Goal: Check status: Check status

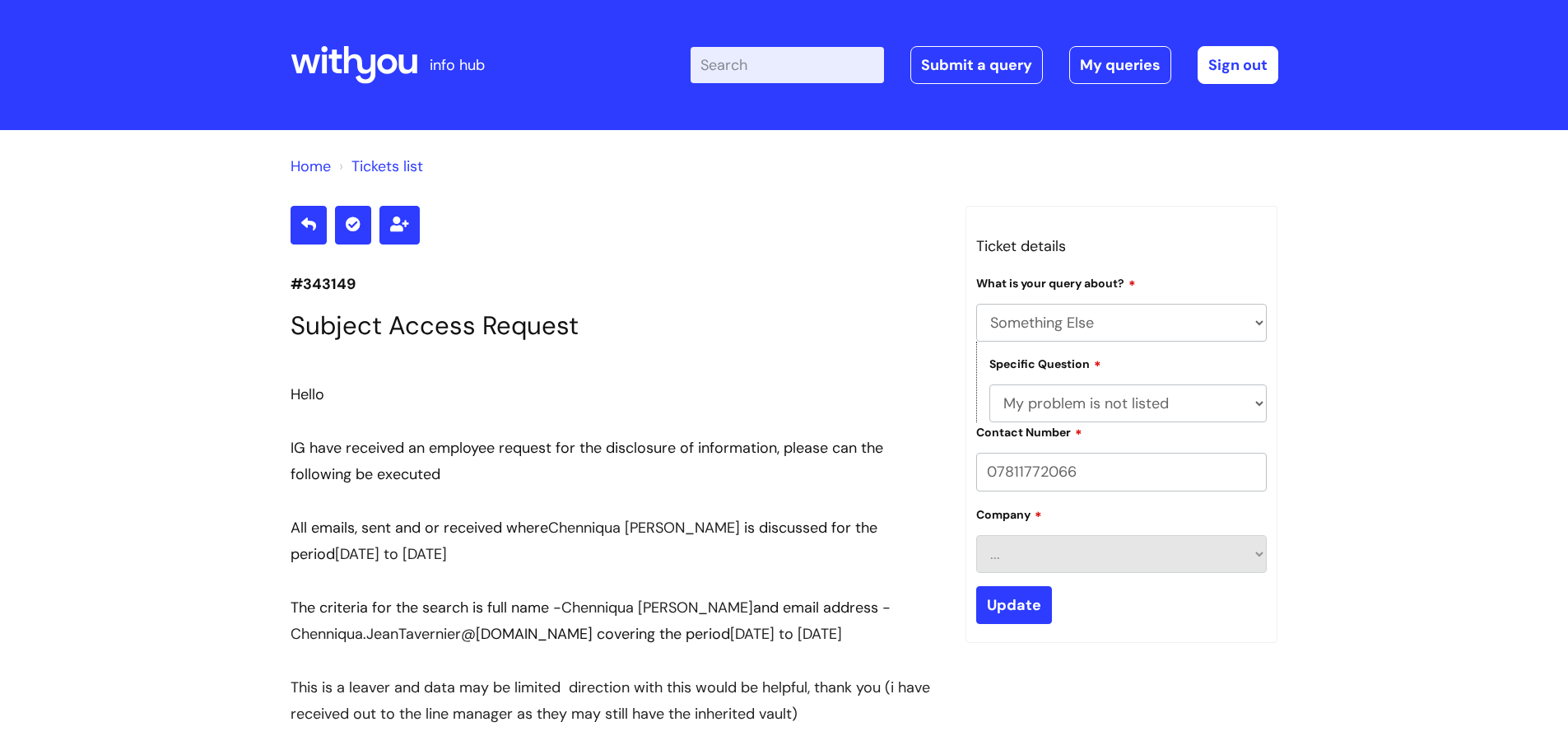
select select "Something Else"
select select "My problem is not listed"
click at [1106, 59] on link "My queries" at bounding box center [1120, 65] width 102 height 38
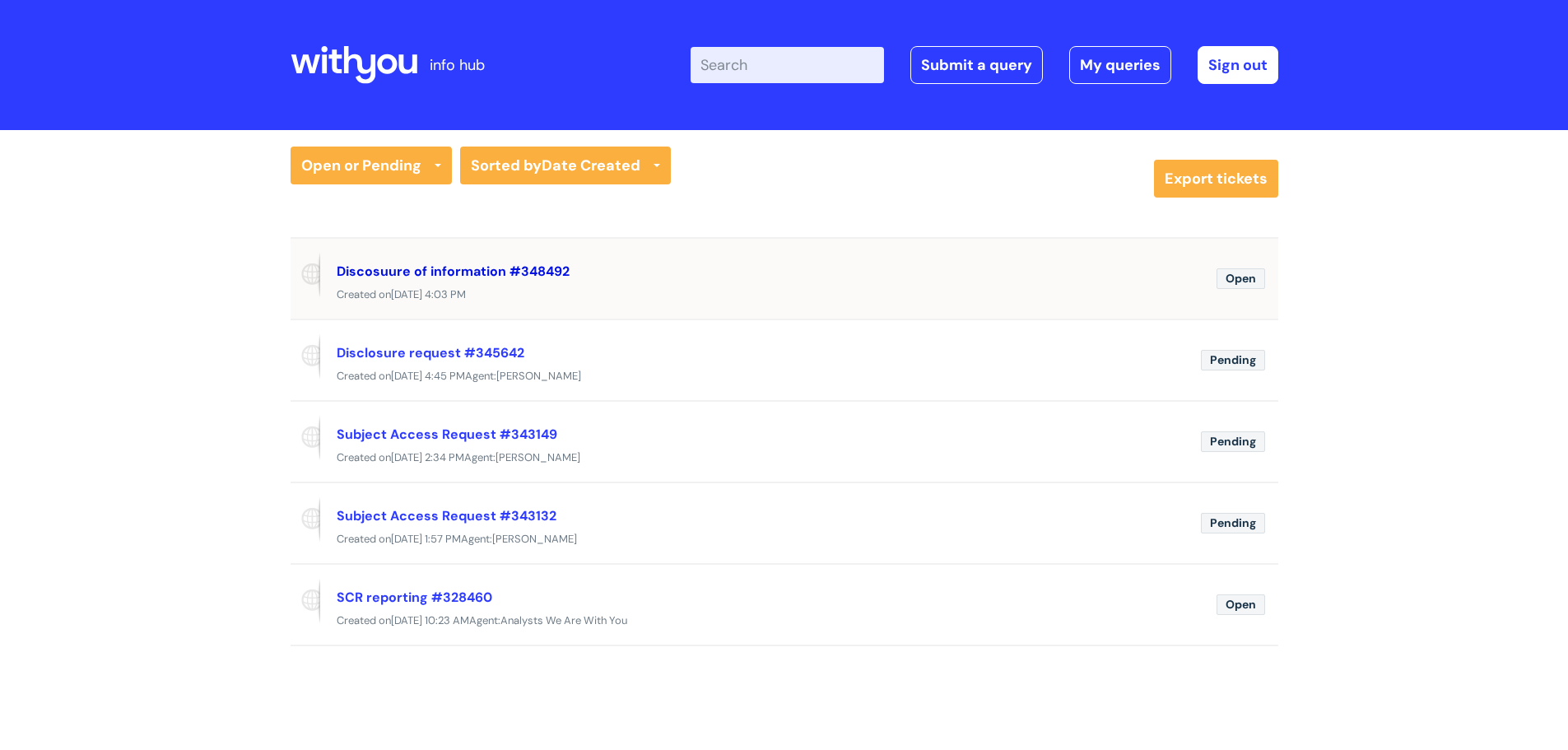
click at [465, 274] on link "Discosuure of information #348492" at bounding box center [453, 271] width 233 height 17
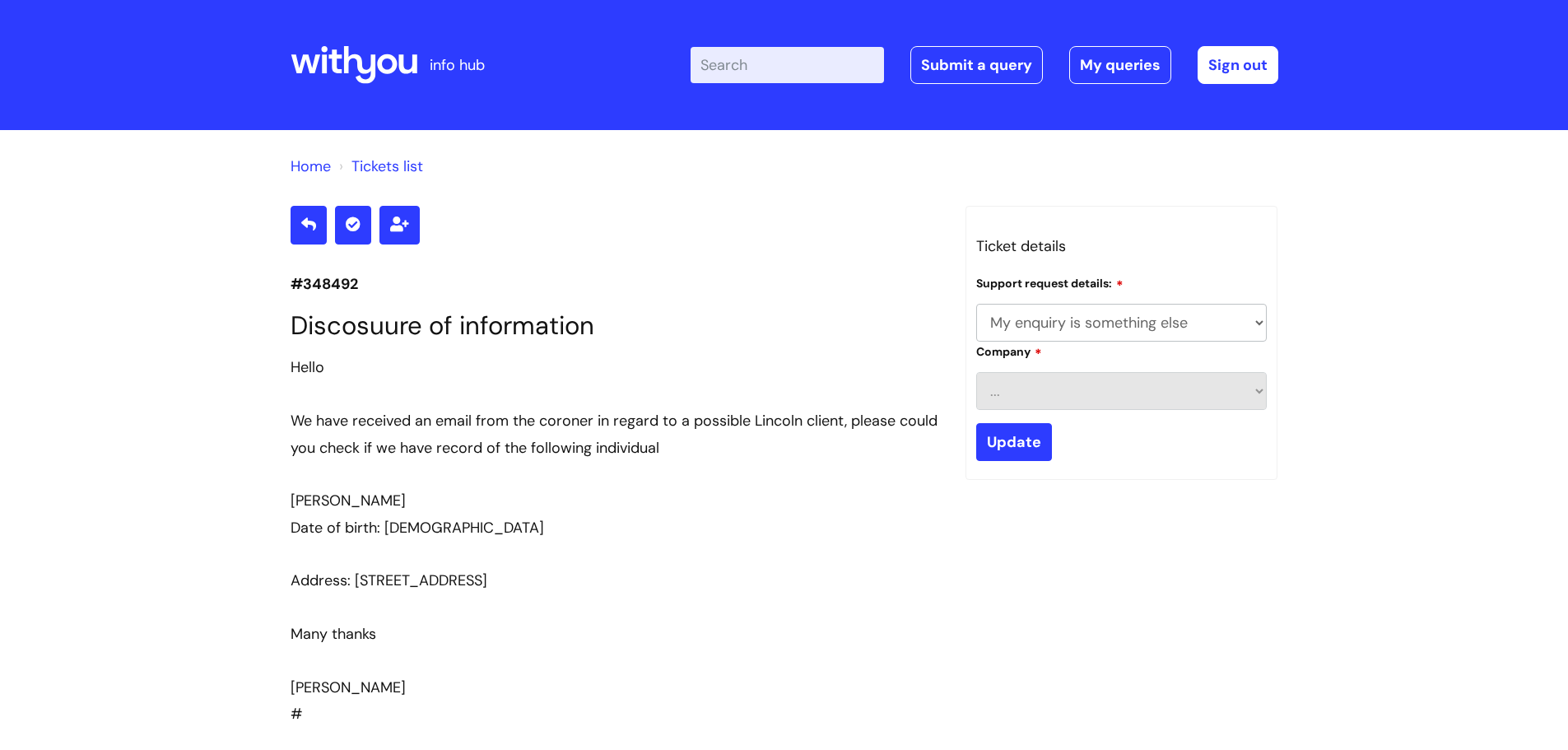
select select "My enquiry is something else"
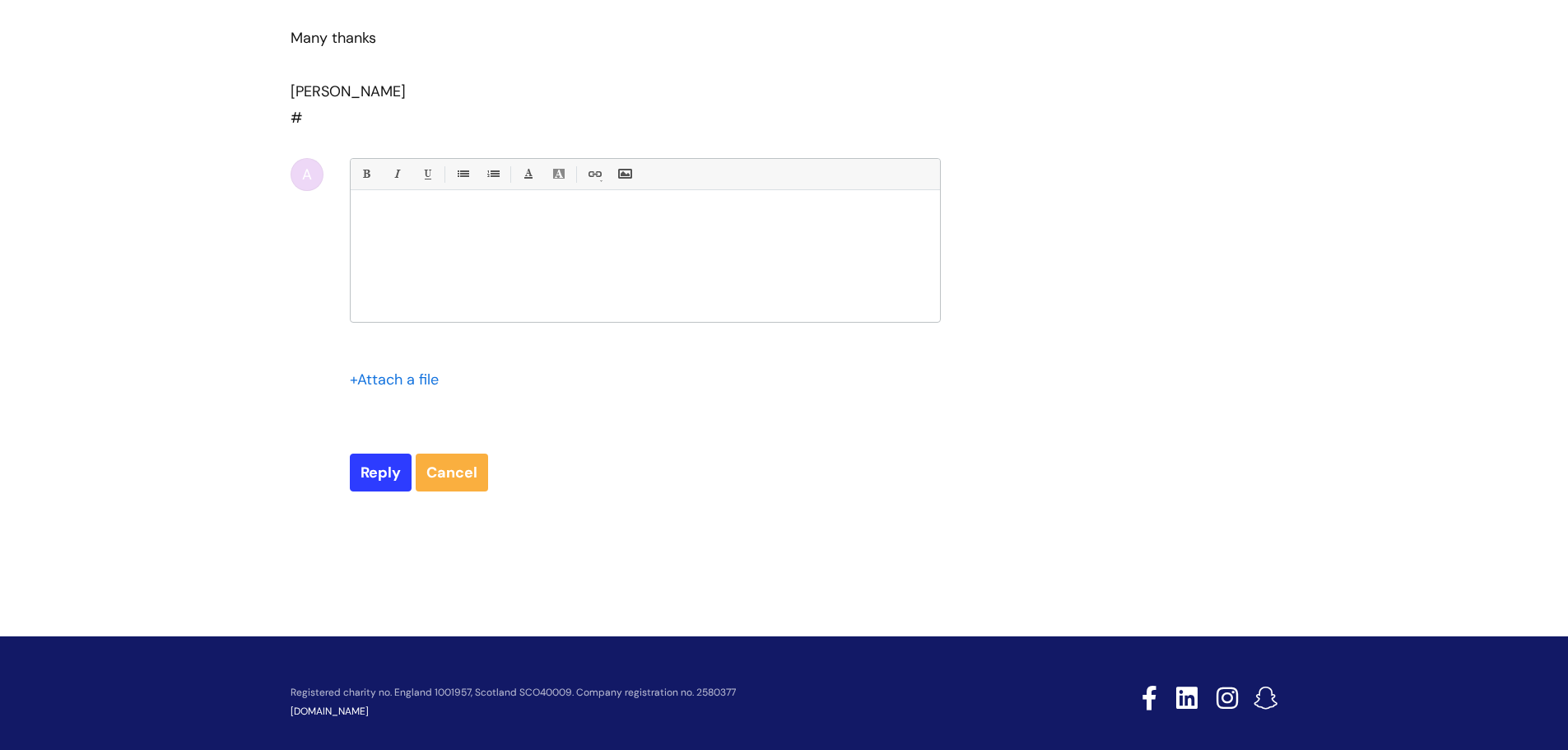
scroll to position [604, 0]
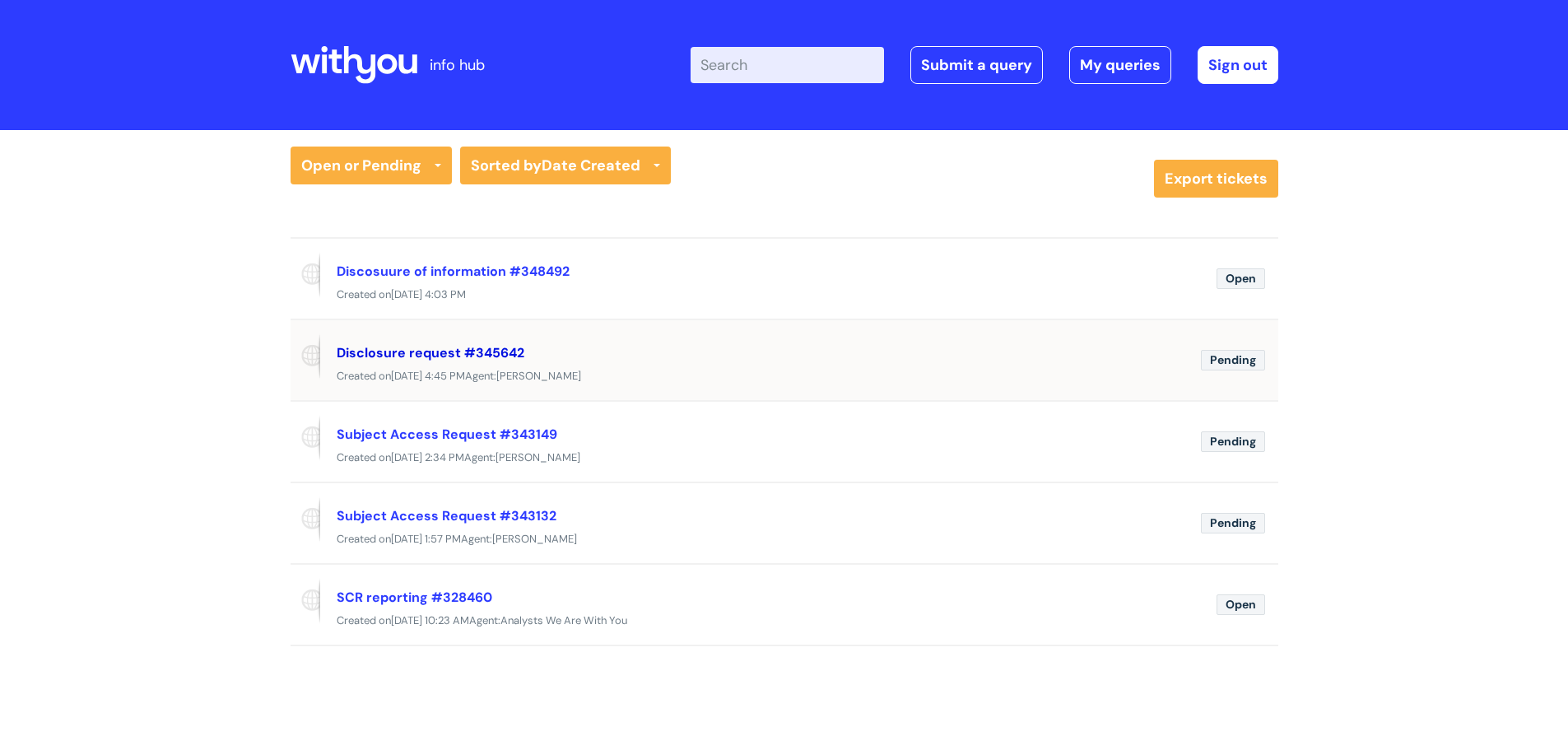
click at [494, 349] on link "Disclosure request #345642" at bounding box center [430, 353] width 188 height 17
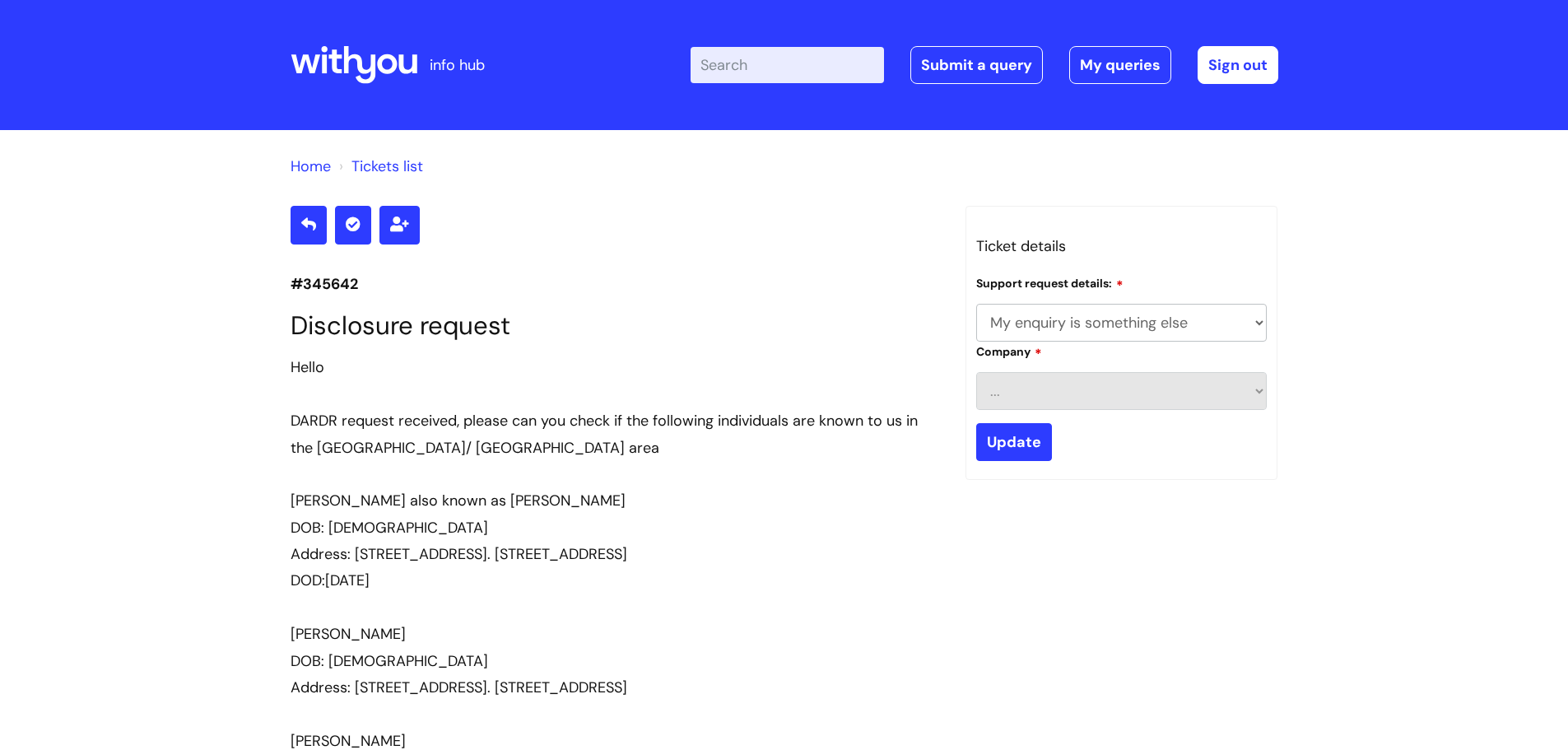
select select "My enquiry is something else"
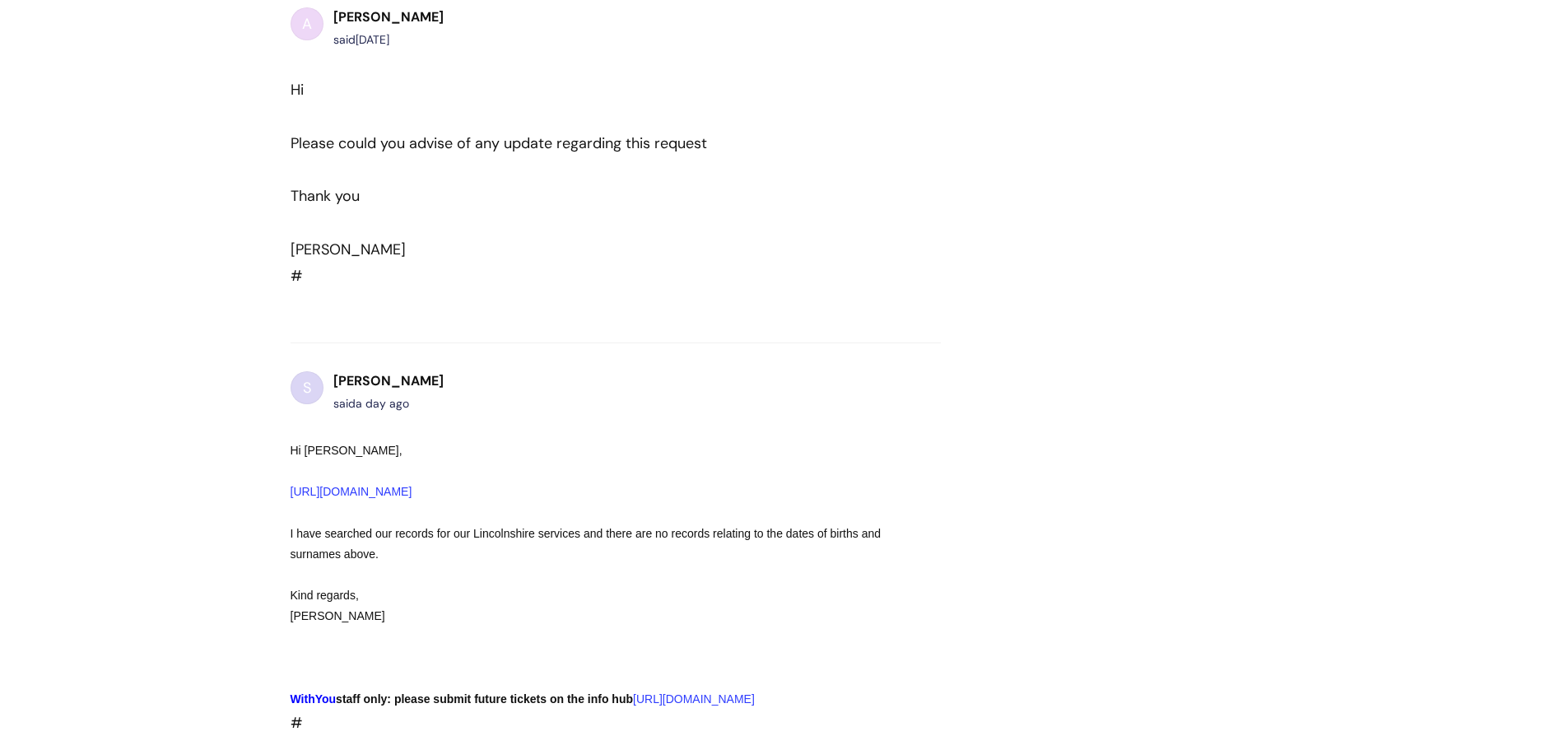
scroll to position [1344, 0]
